Goal: Transaction & Acquisition: Purchase product/service

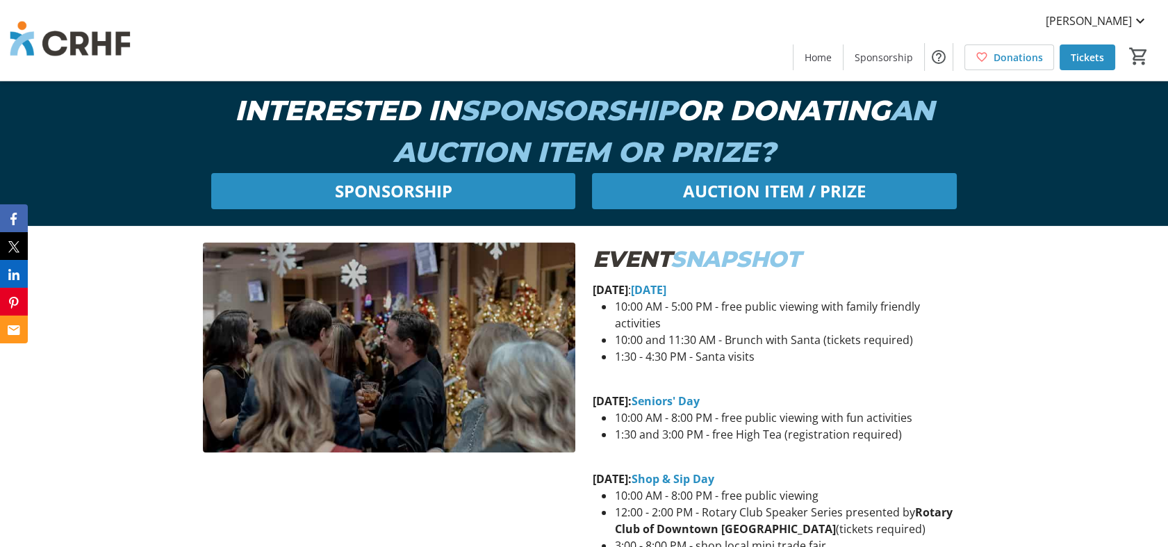
scroll to position [509, 0]
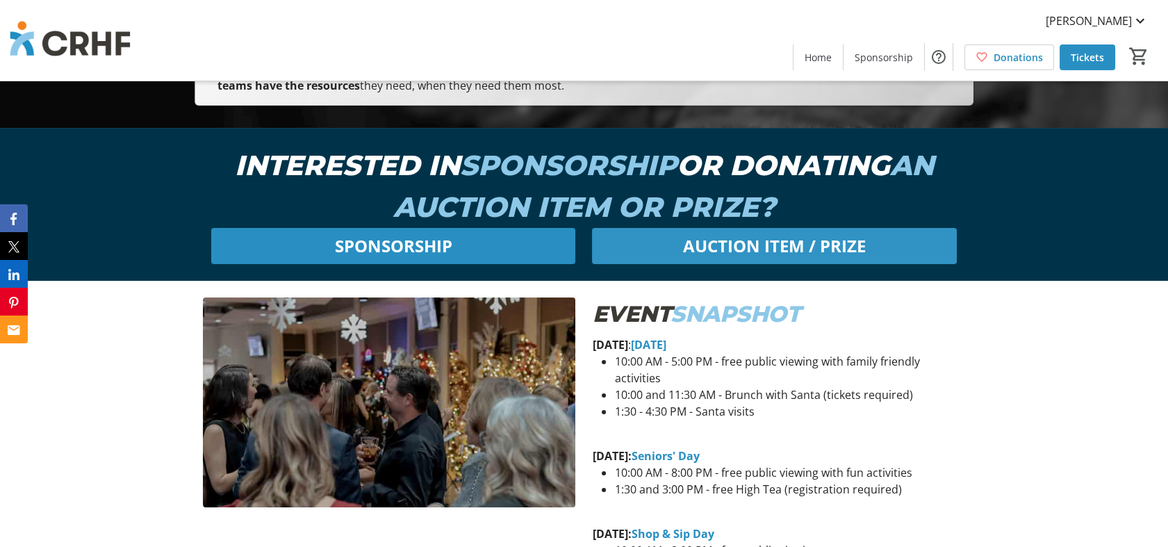
drag, startPoint x: 800, startPoint y: 246, endPoint x: 734, endPoint y: 246, distance: 66.0
click at [734, 246] on span "AUCTION ITEM / PRIZE" at bounding box center [774, 245] width 183 height 25
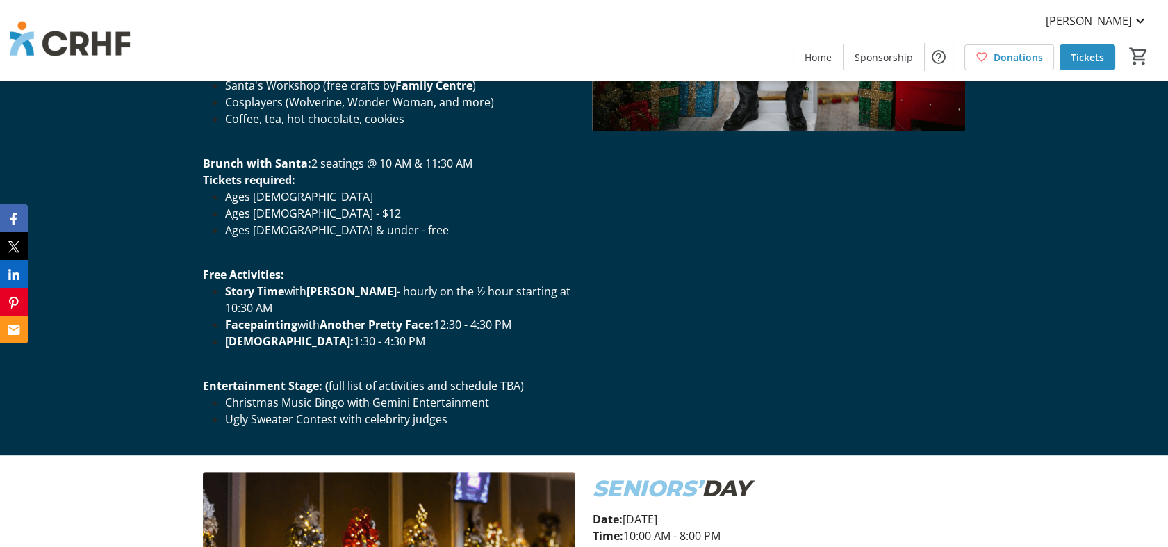
scroll to position [1519, 0]
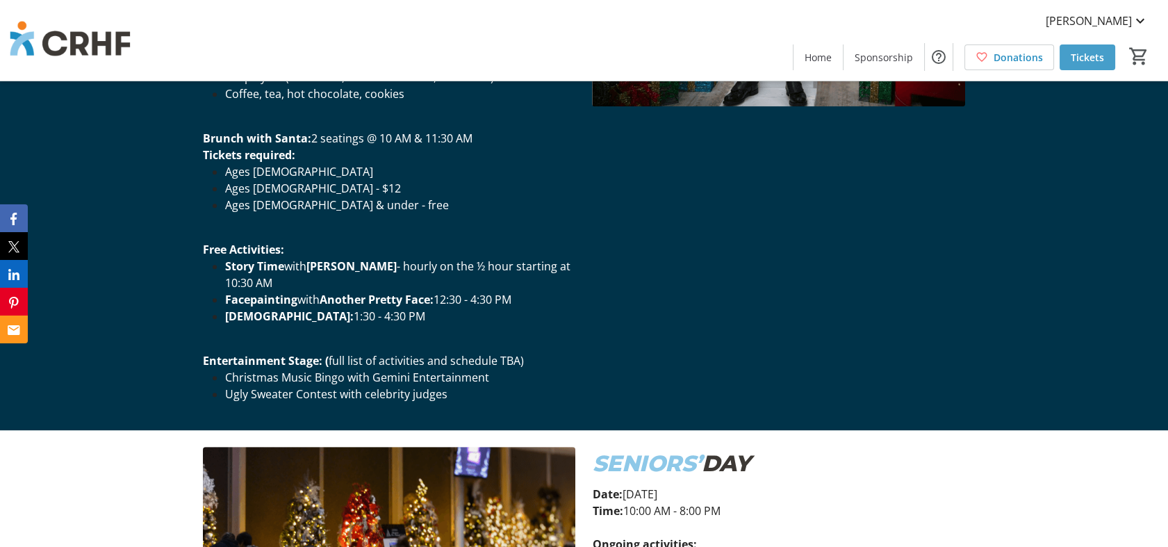
click at [1091, 50] on span "Tickets" at bounding box center [1086, 57] width 33 height 15
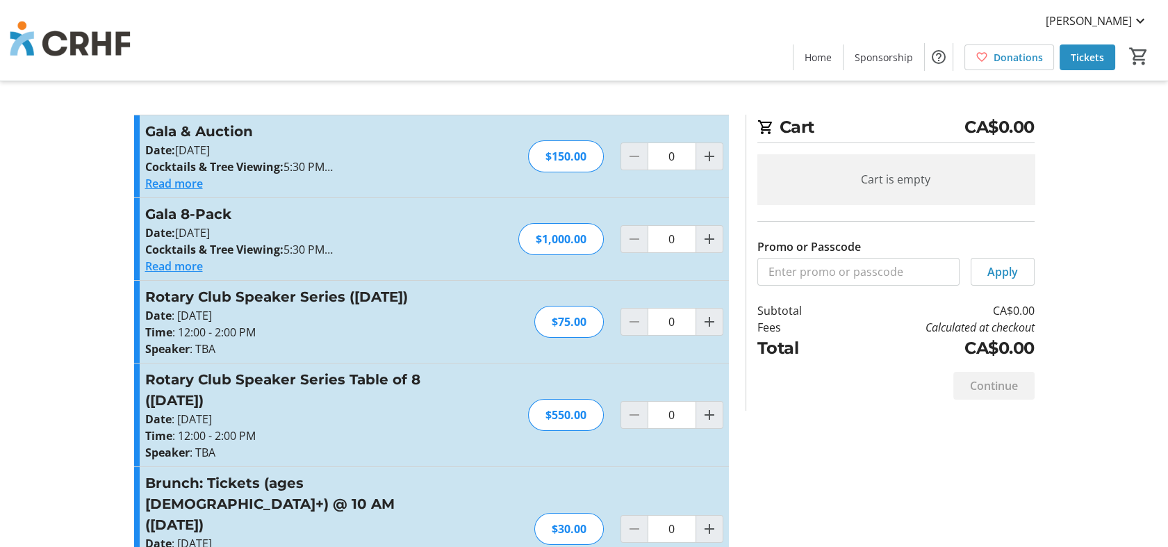
click at [590, 30] on div "[PERSON_NAME] Home Sponsorship Donations Tickets 0" at bounding box center [584, 40] width 1168 height 81
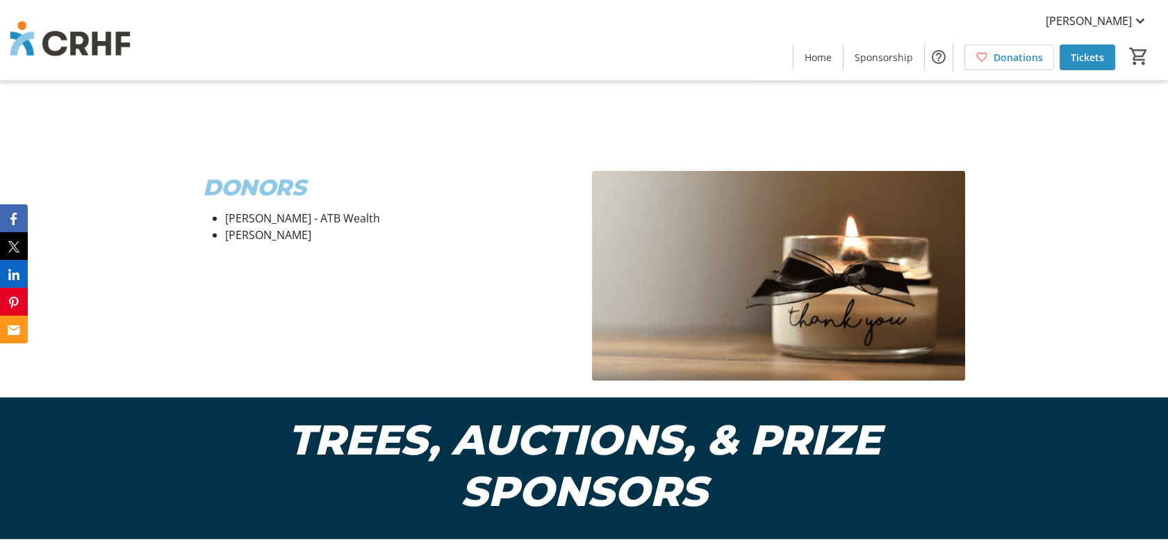
scroll to position [7632, 0]
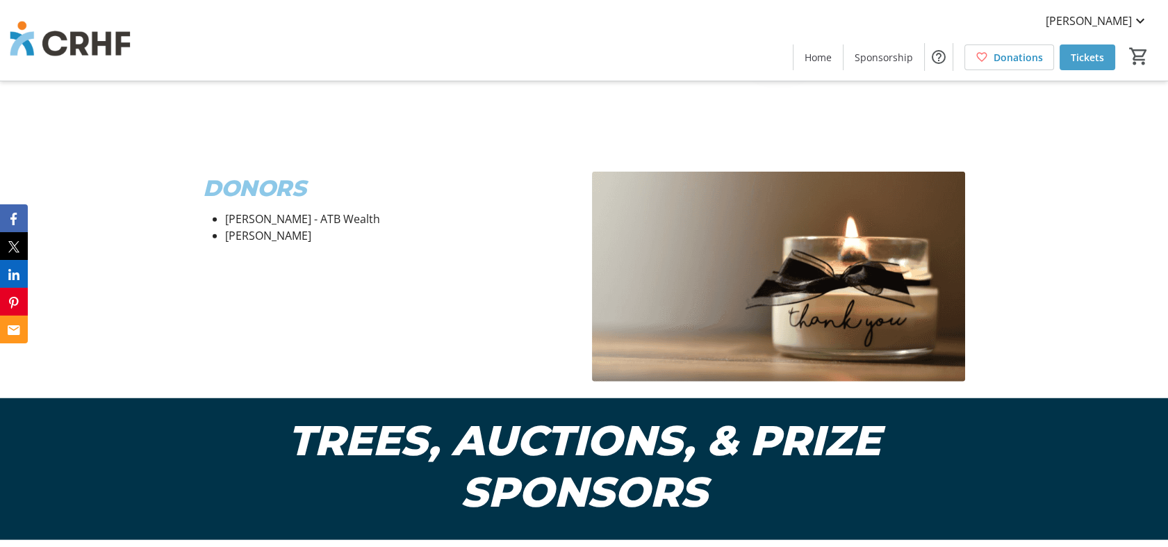
click at [1082, 53] on span "Tickets" at bounding box center [1086, 57] width 33 height 15
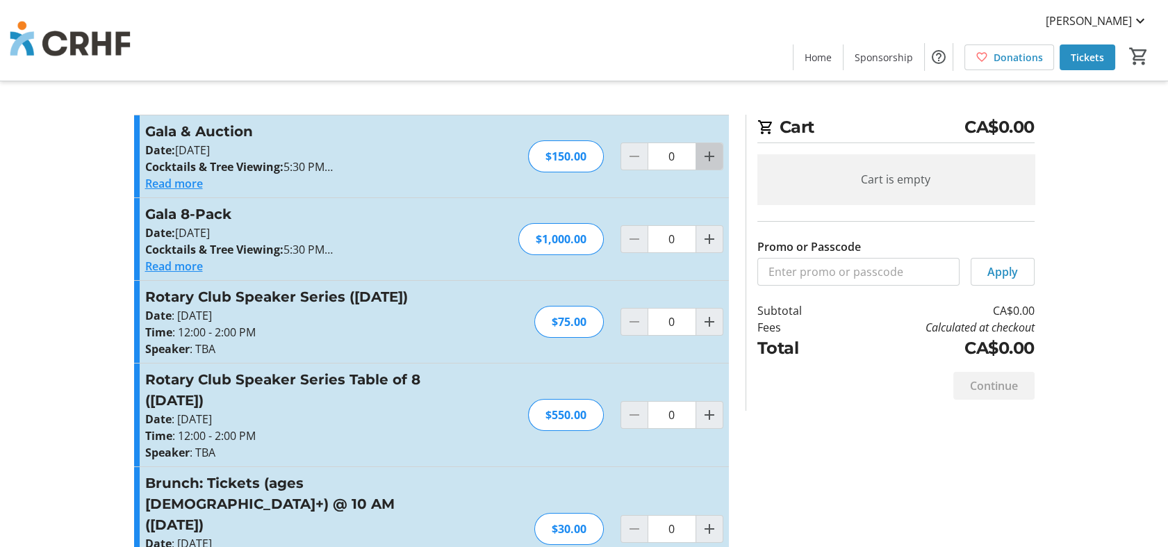
click at [705, 167] on span "Increment by one" at bounding box center [709, 156] width 26 height 26
type input "1"
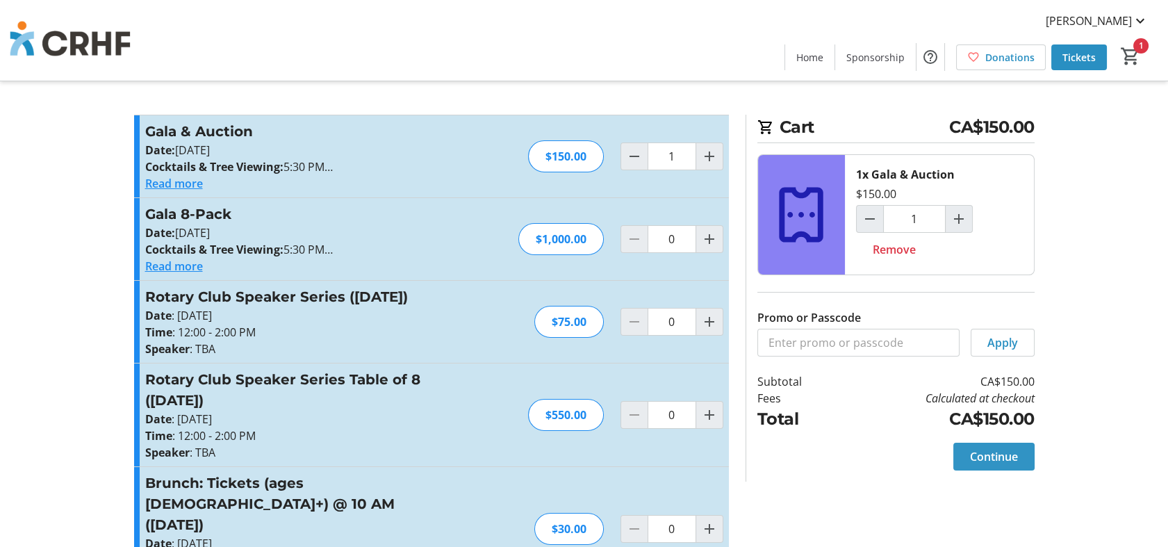
click at [998, 458] on span "Continue" at bounding box center [994, 456] width 48 height 17
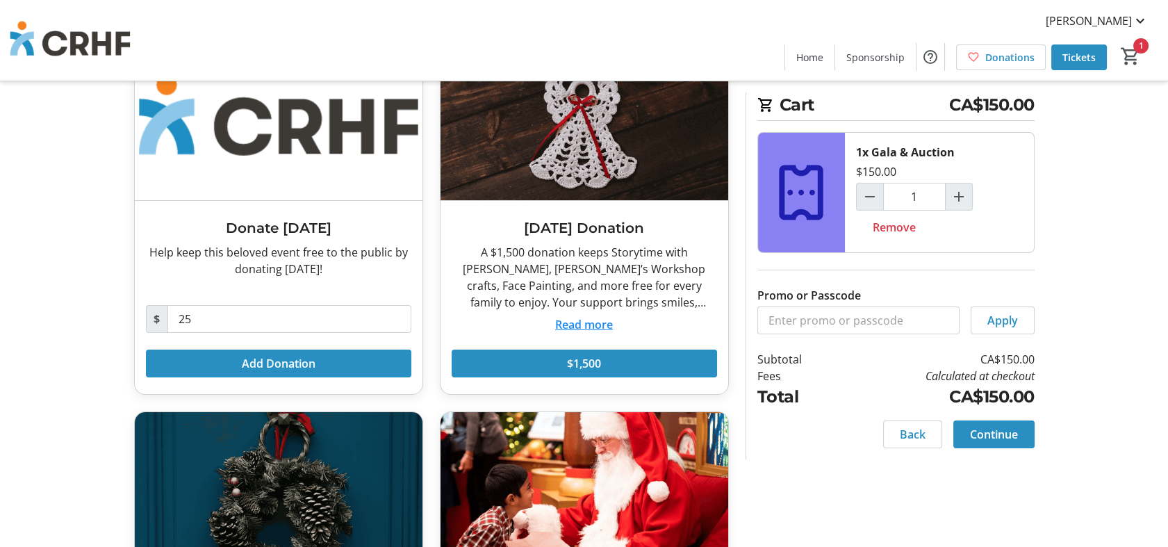
scroll to position [117, 0]
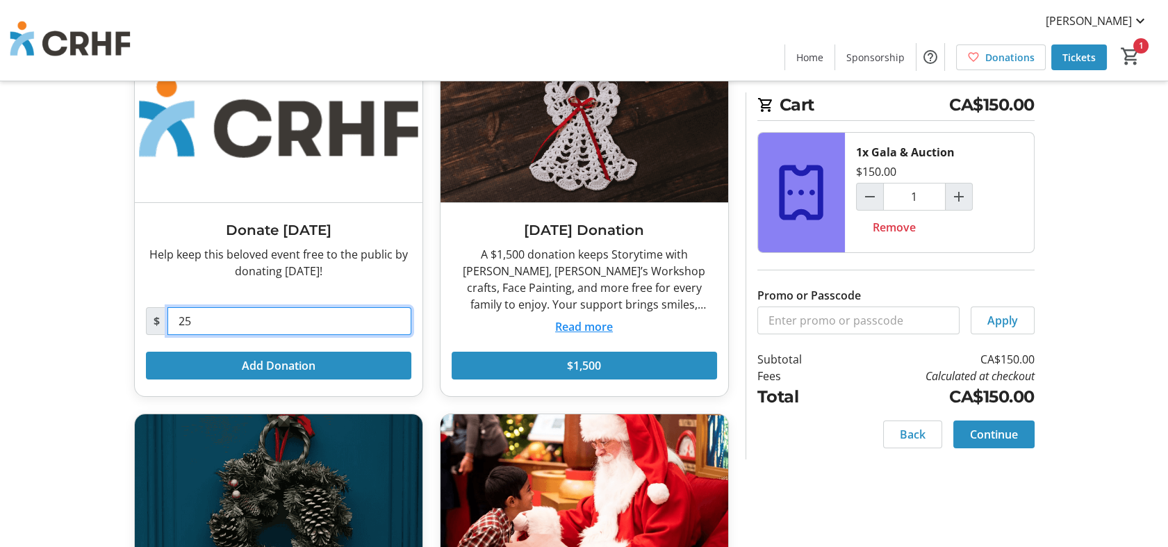
click at [212, 323] on input "25" at bounding box center [289, 321] width 244 height 28
type input "2"
click at [212, 323] on input "2" at bounding box center [289, 321] width 244 height 28
type input "25"
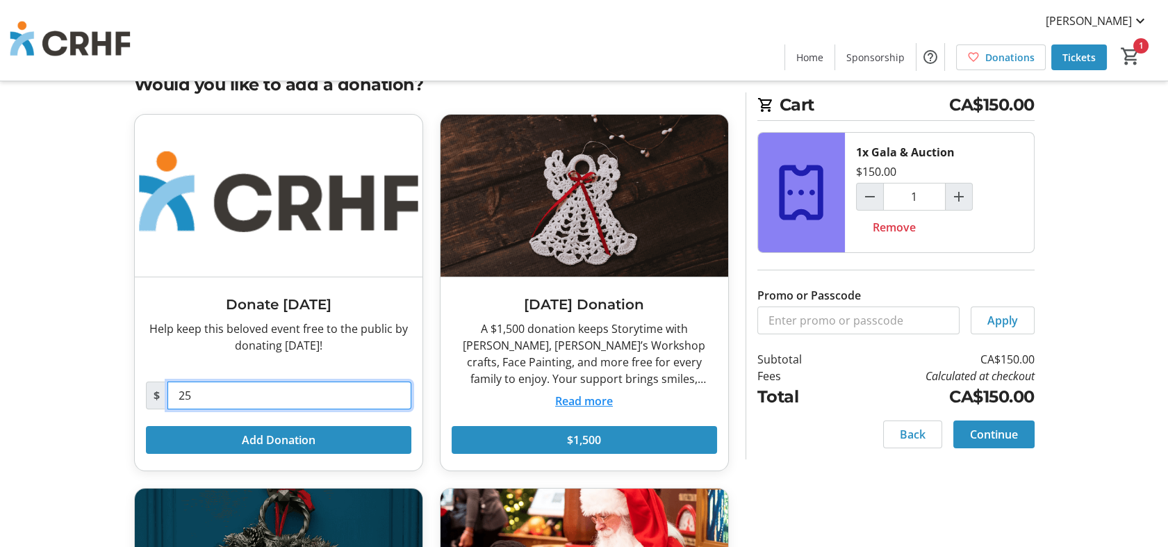
scroll to position [34, 0]
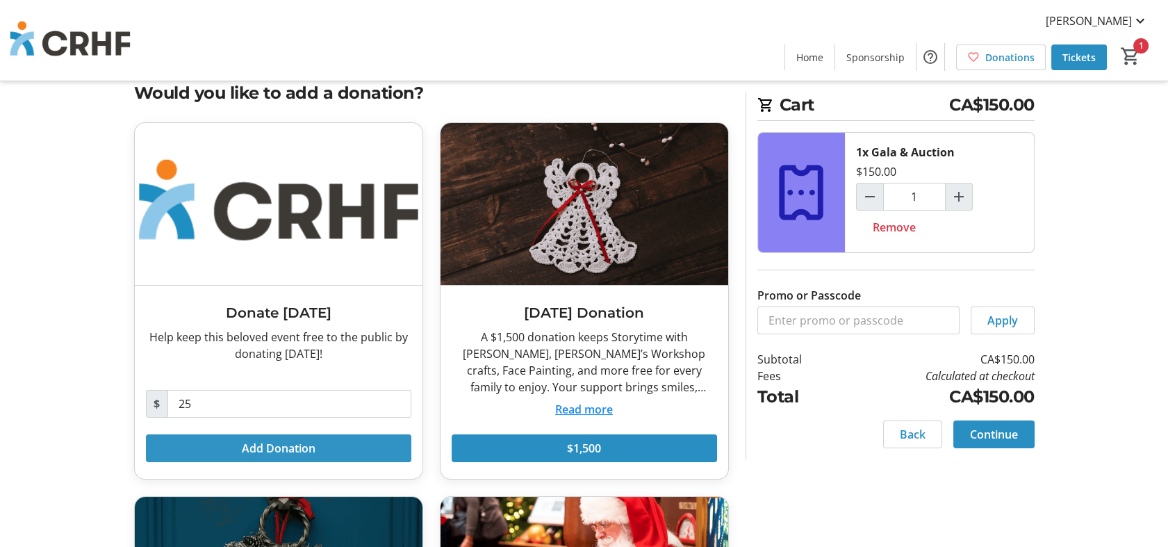
click at [234, 453] on span at bounding box center [278, 447] width 265 height 33
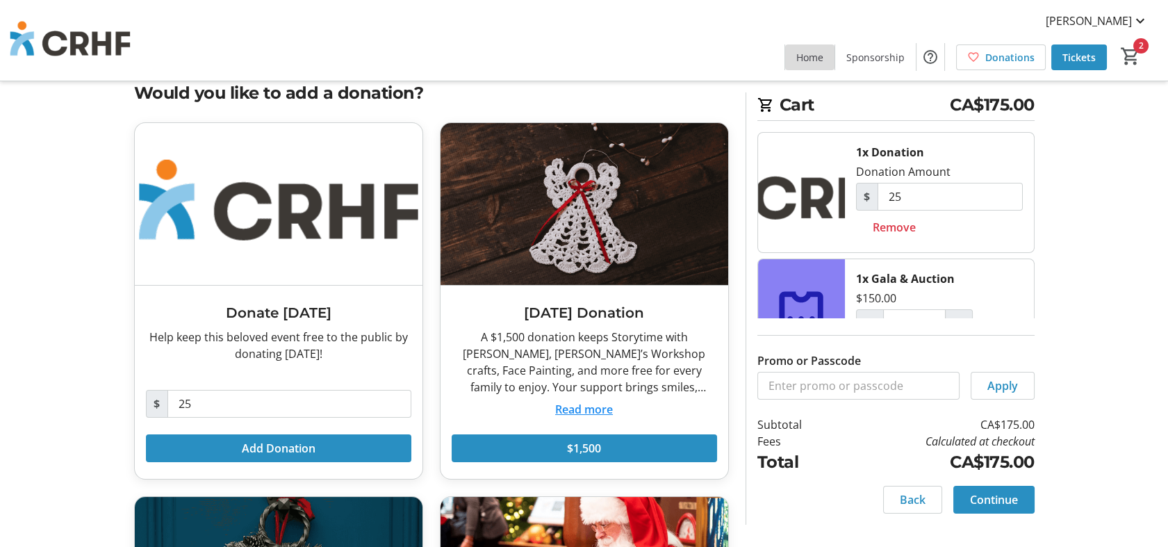
click at [808, 56] on span "Home" at bounding box center [809, 57] width 27 height 15
